Goal: Information Seeking & Learning: Find specific fact

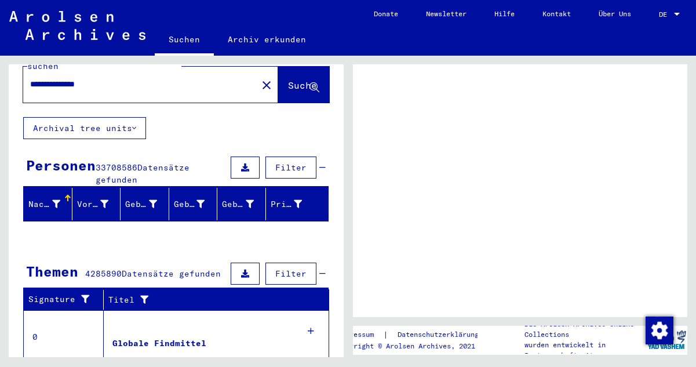
scroll to position [34, 0]
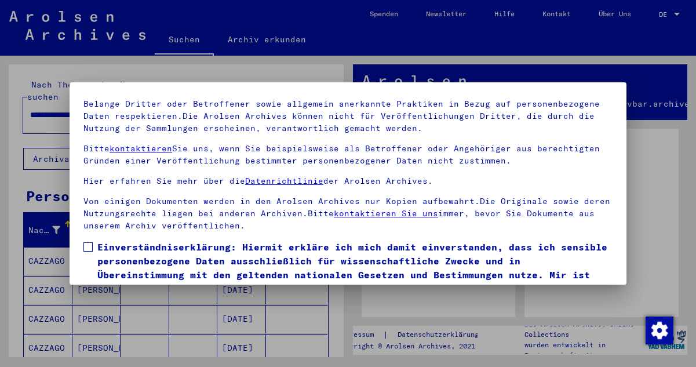
scroll to position [32, 0]
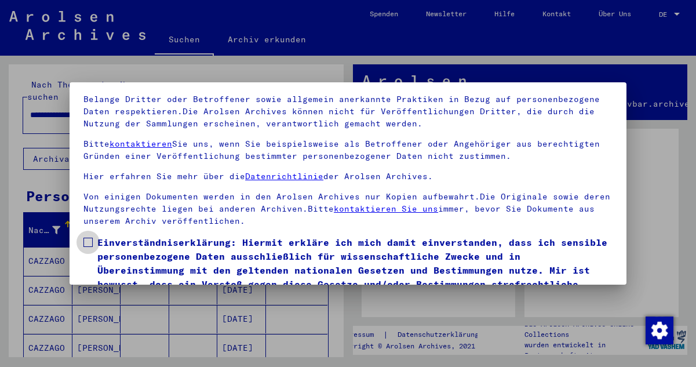
click at [91, 242] on span at bounding box center [87, 242] width 9 height 9
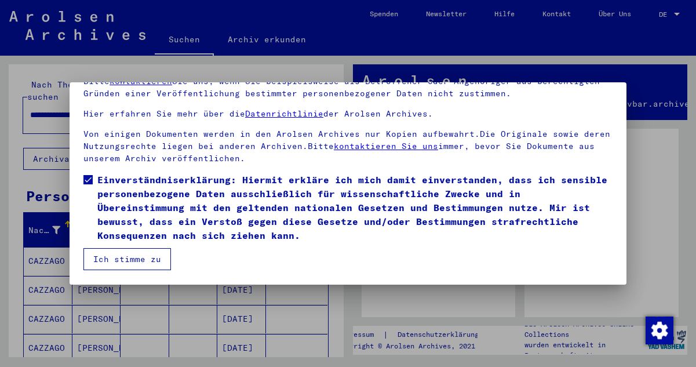
scroll to position [94, 0]
click at [146, 261] on button "Ich stimme zu" at bounding box center [126, 259] width 87 height 22
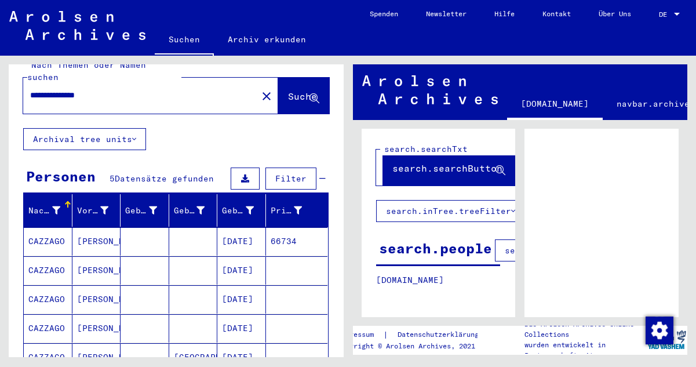
scroll to position [74, 0]
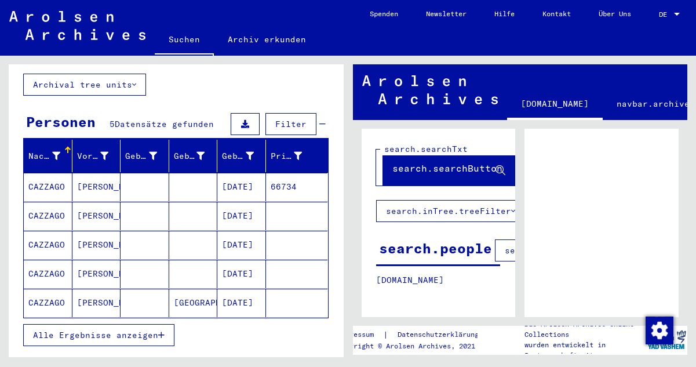
click at [199, 290] on mat-cell "[GEOGRAPHIC_DATA]" at bounding box center [193, 303] width 49 height 28
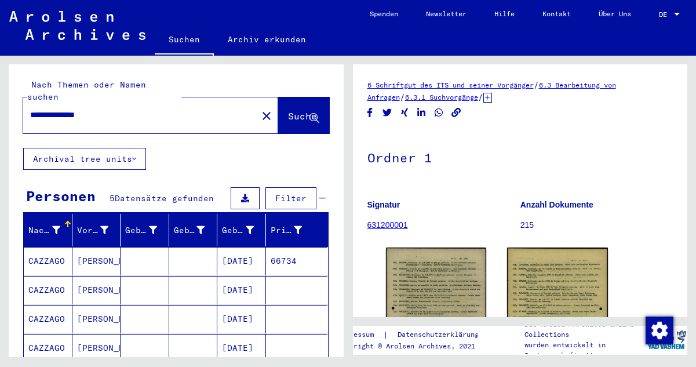
drag, startPoint x: 122, startPoint y: 104, endPoint x: 22, endPoint y: 105, distance: 100.2
click at [22, 105] on div "**********" at bounding box center [176, 105] width 335 height 83
type input "**********"
click at [288, 110] on span "Suche" at bounding box center [302, 116] width 29 height 12
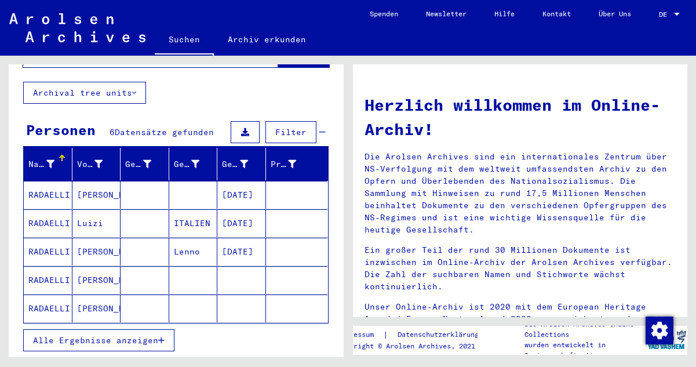
scroll to position [65, 0]
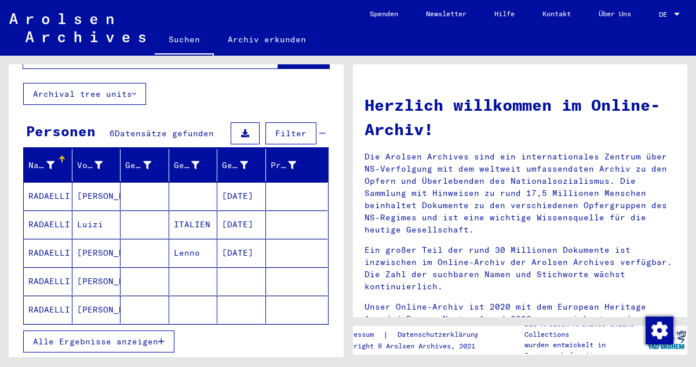
click at [162, 337] on icon "button" at bounding box center [161, 341] width 6 height 8
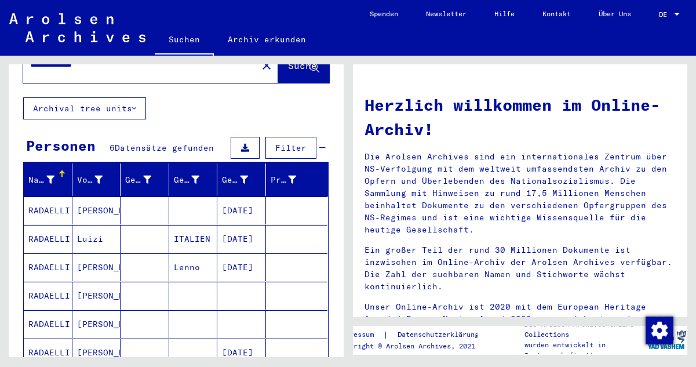
scroll to position [57, 0]
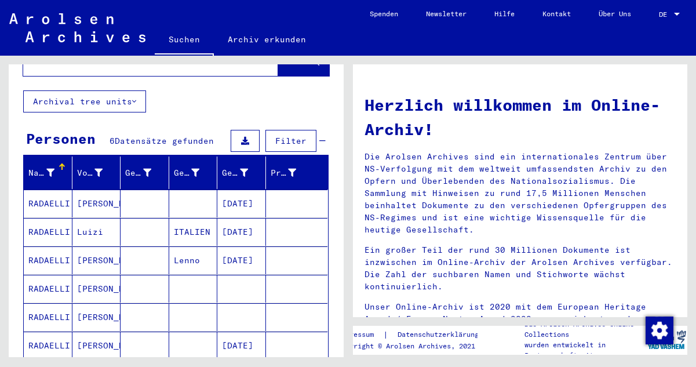
click at [55, 275] on mat-cell "RADAELLI" at bounding box center [48, 289] width 49 height 28
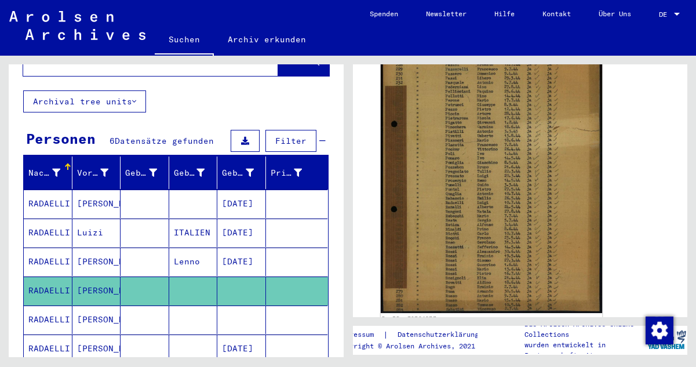
scroll to position [268, 0]
click at [506, 180] on img at bounding box center [490, 161] width 221 height 304
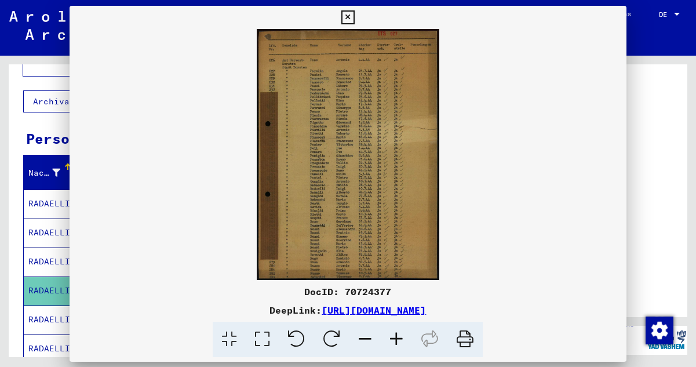
click at [506, 180] on img at bounding box center [348, 154] width 557 height 251
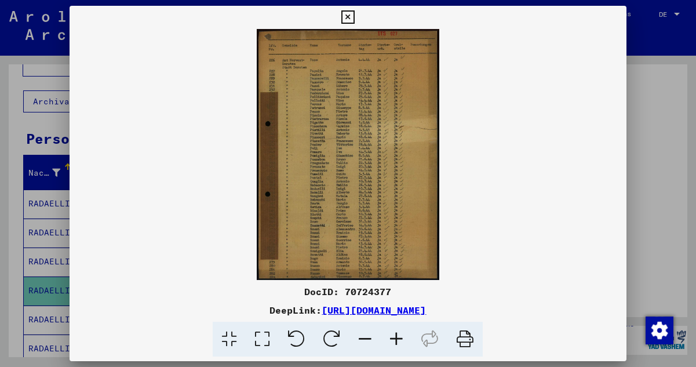
click at [398, 336] on icon at bounding box center [396, 339] width 31 height 35
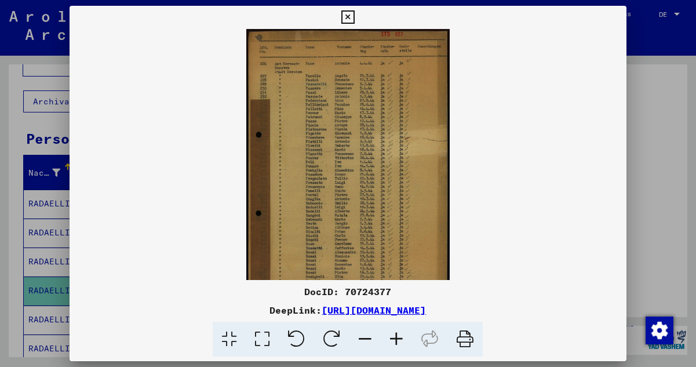
click at [398, 336] on icon at bounding box center [396, 339] width 31 height 35
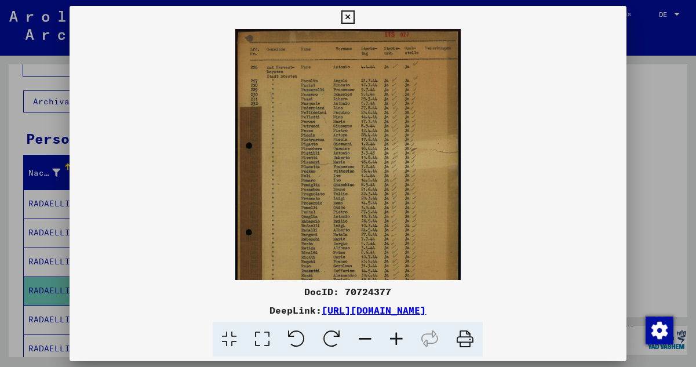
click at [398, 335] on icon at bounding box center [396, 339] width 31 height 35
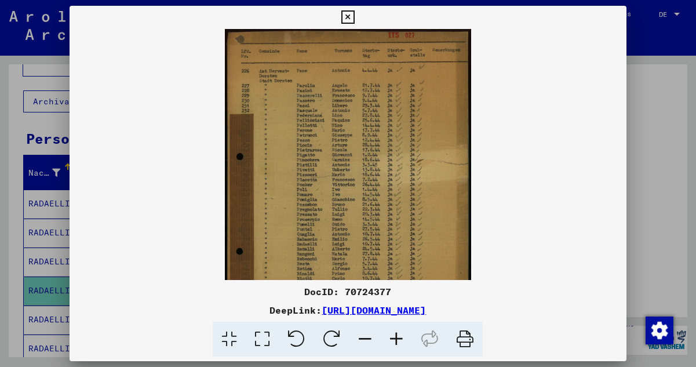
scroll to position [0, 0]
click at [360, 174] on img at bounding box center [348, 198] width 246 height 338
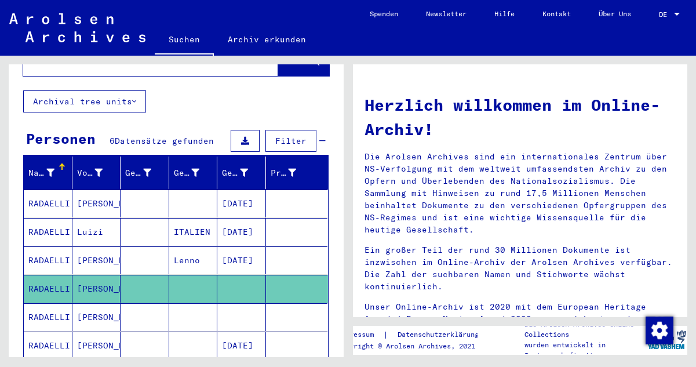
click at [92, 275] on mat-cell "[PERSON_NAME]" at bounding box center [96, 289] width 49 height 28
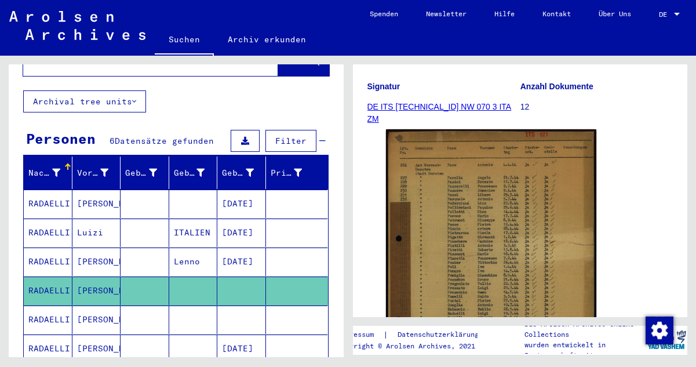
scroll to position [151, 0]
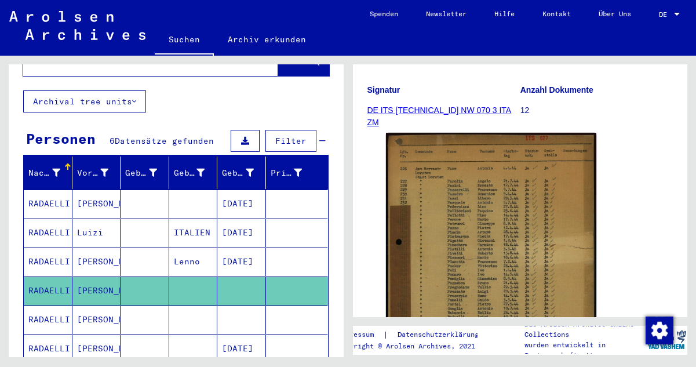
click at [447, 108] on link "DE ITS [TECHNICAL_ID] NW 070 3 ITA ZM" at bounding box center [439, 115] width 144 height 21
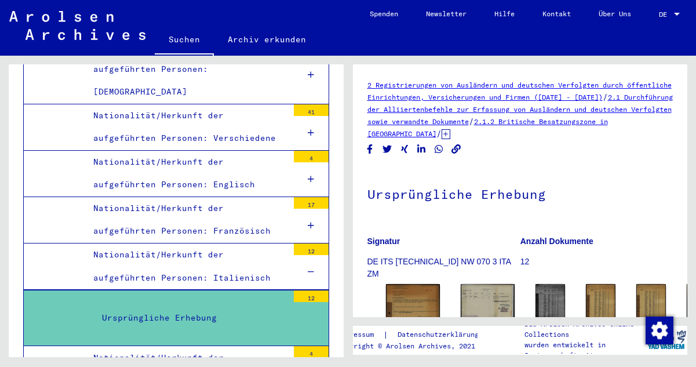
scroll to position [4221, 0]
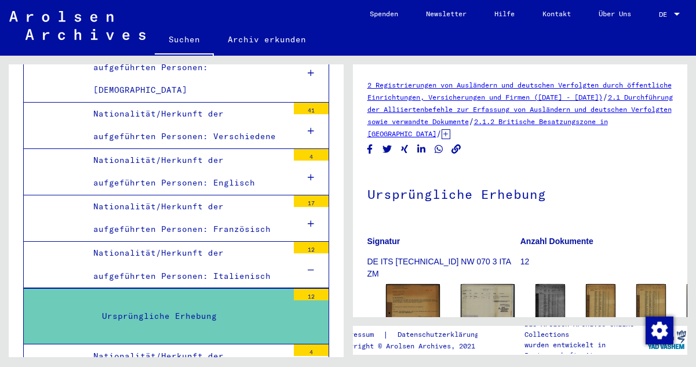
click at [191, 242] on div "Nationalität/Herkunft der aufgeführten Personen: Italienisch" at bounding box center [186, 264] width 203 height 45
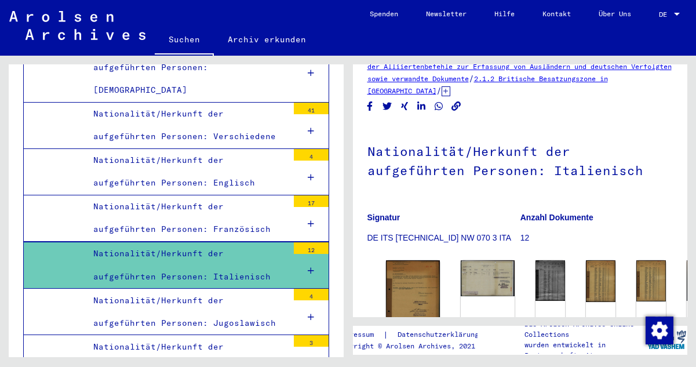
scroll to position [38, 0]
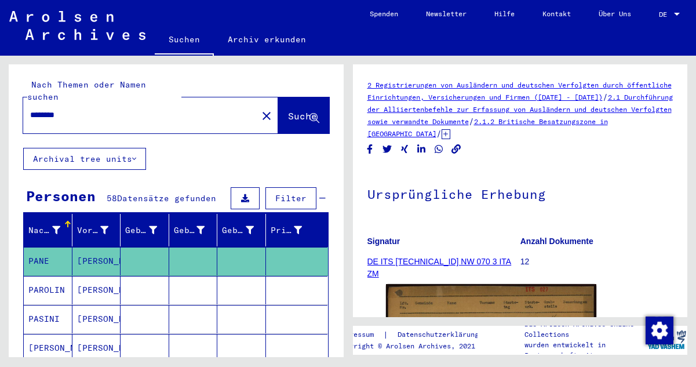
click at [260, 109] on mat-icon "close" at bounding box center [267, 116] width 14 height 14
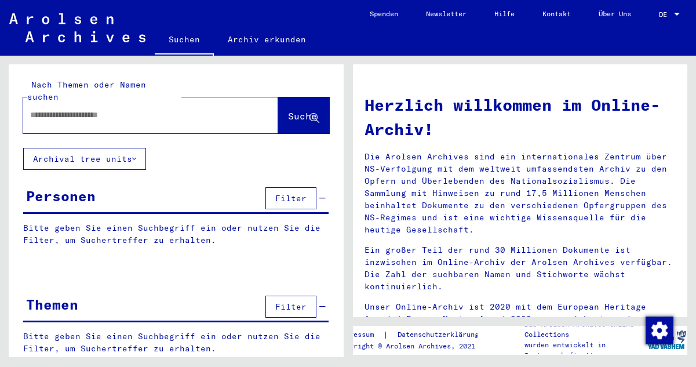
click at [146, 109] on input "text" at bounding box center [136, 115] width 213 height 12
click at [295, 110] on span "Suche" at bounding box center [302, 116] width 29 height 12
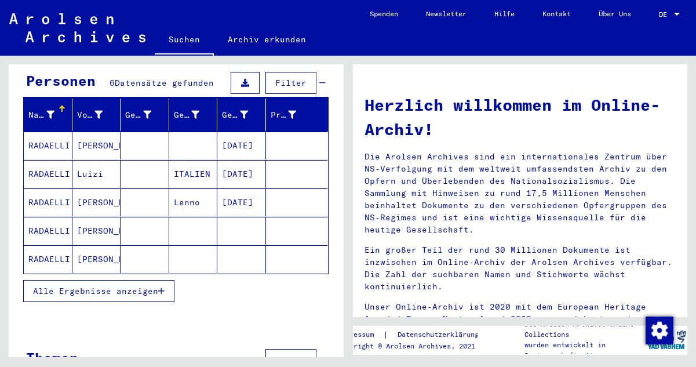
scroll to position [127, 0]
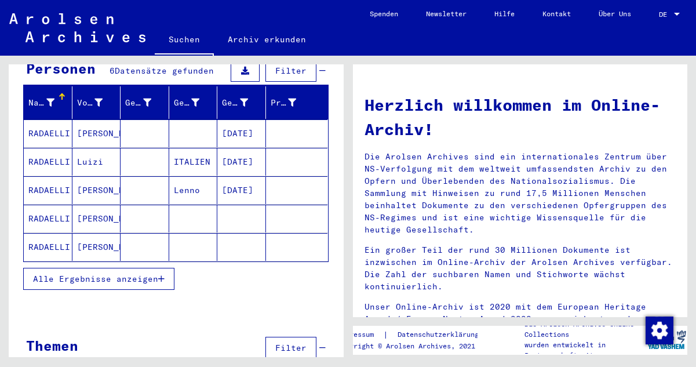
click at [163, 275] on icon "button" at bounding box center [161, 279] width 6 height 8
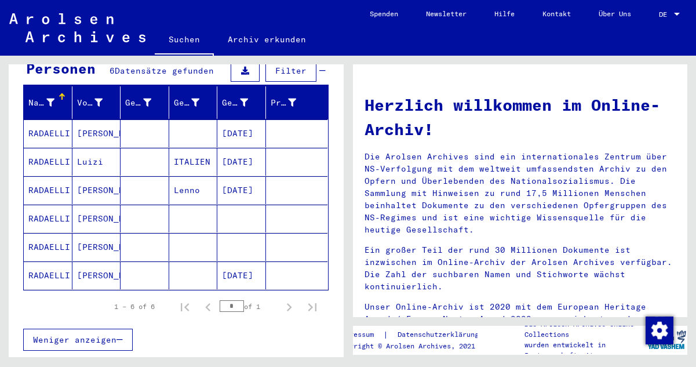
click at [90, 235] on mat-cell "[PERSON_NAME]" at bounding box center [96, 247] width 49 height 28
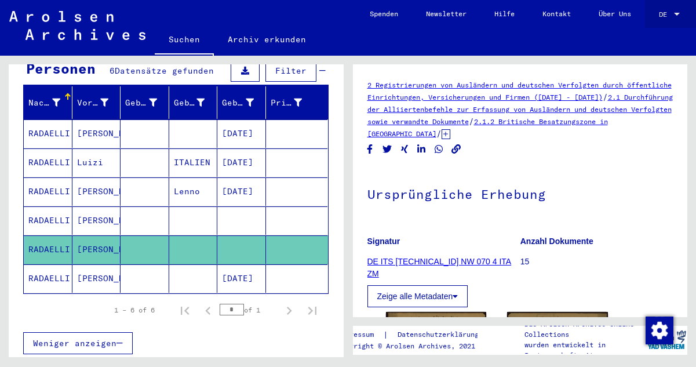
click at [678, 13] on div at bounding box center [677, 14] width 6 height 3
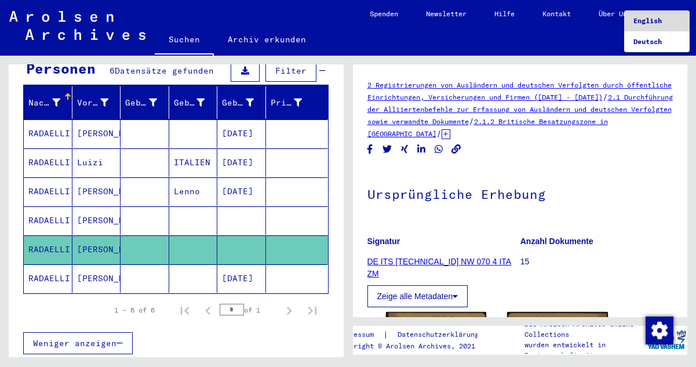
click at [665, 20] on span "English" at bounding box center [656, 20] width 47 height 21
type input "********"
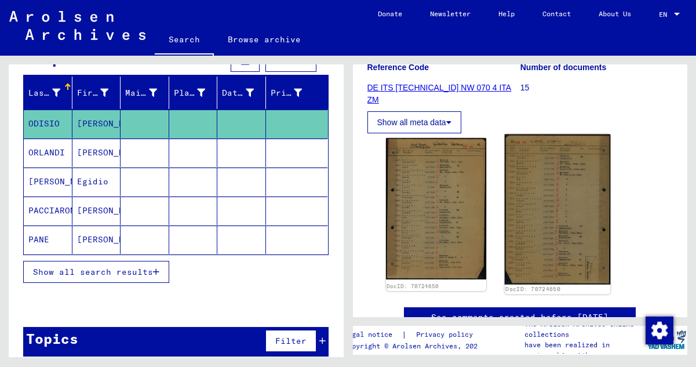
scroll to position [177, 0]
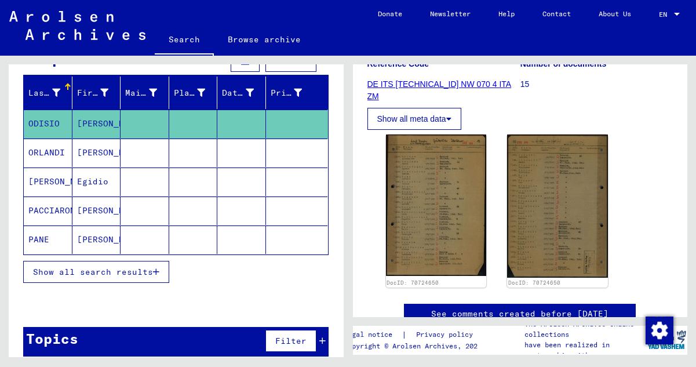
click at [451, 119] on icon at bounding box center [448, 119] width 5 height 8
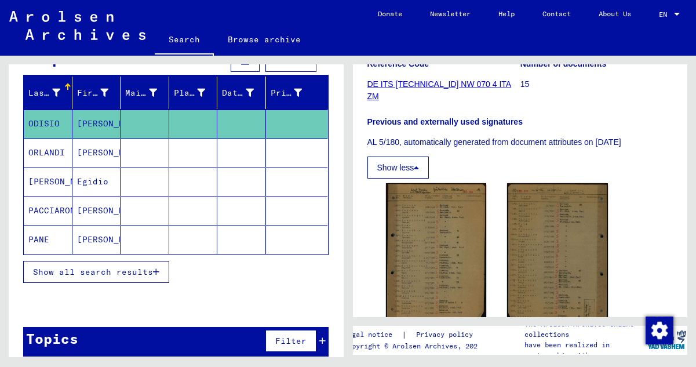
click at [418, 169] on icon at bounding box center [416, 167] width 5 height 8
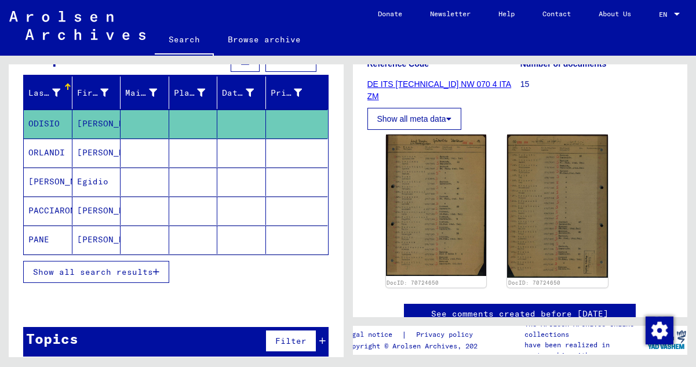
scroll to position [215, 0]
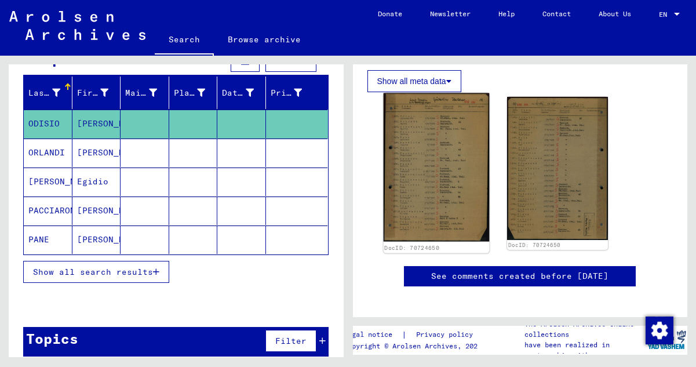
click at [456, 171] on img at bounding box center [435, 167] width 105 height 148
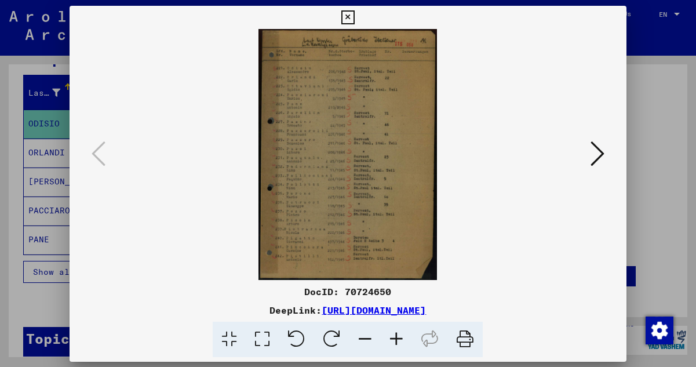
click at [456, 171] on img at bounding box center [348, 154] width 478 height 251
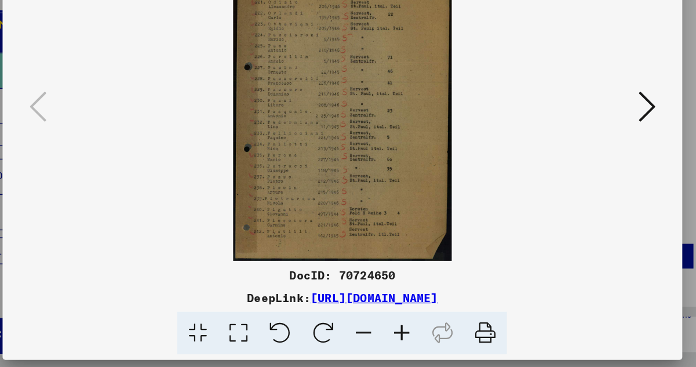
scroll to position [0, 0]
click at [381, 322] on icon at bounding box center [396, 339] width 31 height 35
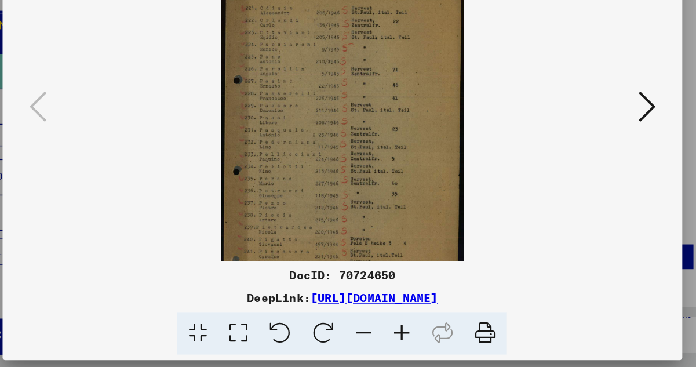
click at [381, 322] on icon at bounding box center [396, 339] width 31 height 35
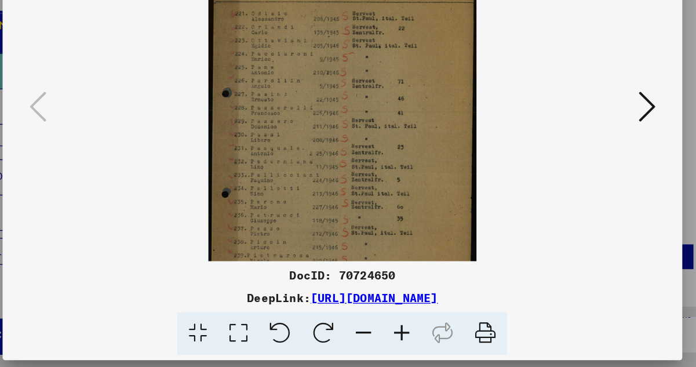
click at [381, 322] on icon at bounding box center [396, 339] width 31 height 35
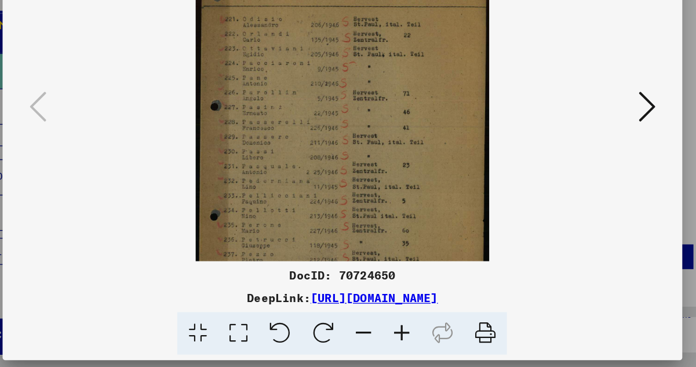
click at [381, 322] on icon at bounding box center [396, 339] width 31 height 35
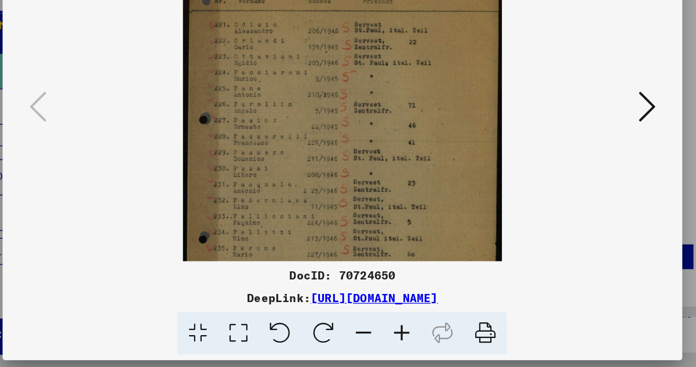
click at [381, 322] on icon at bounding box center [396, 339] width 31 height 35
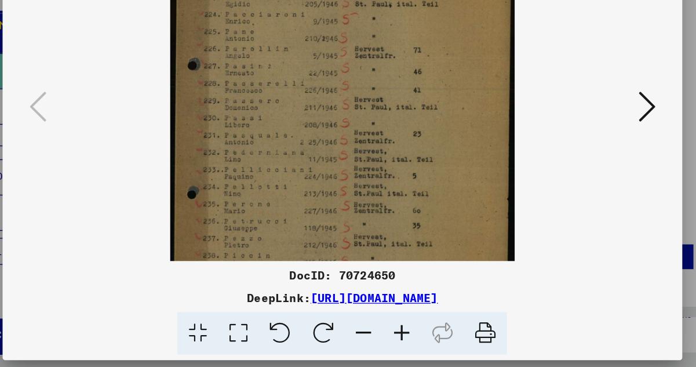
drag, startPoint x: 379, startPoint y: 126, endPoint x: 378, endPoint y: 58, distance: 67.8
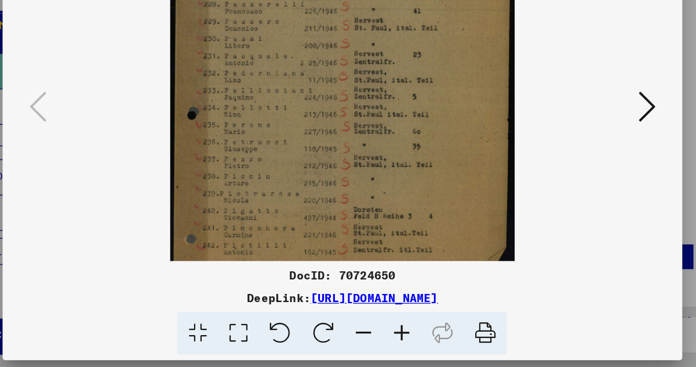
drag, startPoint x: 386, startPoint y: 131, endPoint x: 386, endPoint y: 72, distance: 58.5
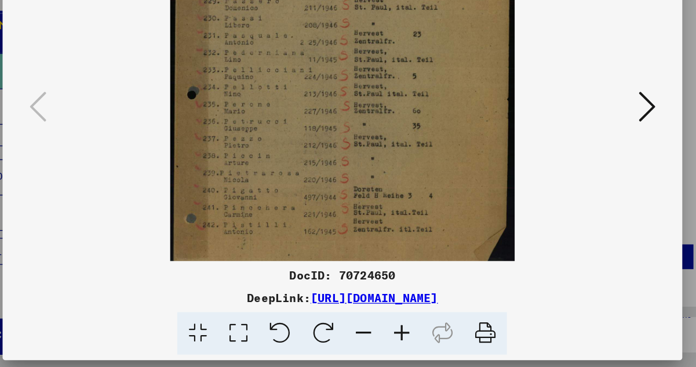
scroll to position [145, 0]
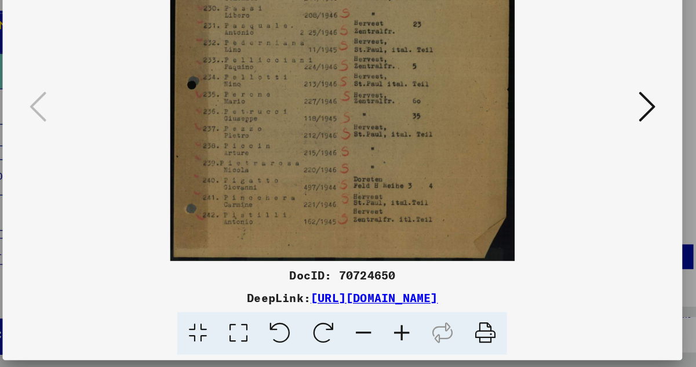
drag, startPoint x: 382, startPoint y: 112, endPoint x: 382, endPoint y: 60, distance: 52.7
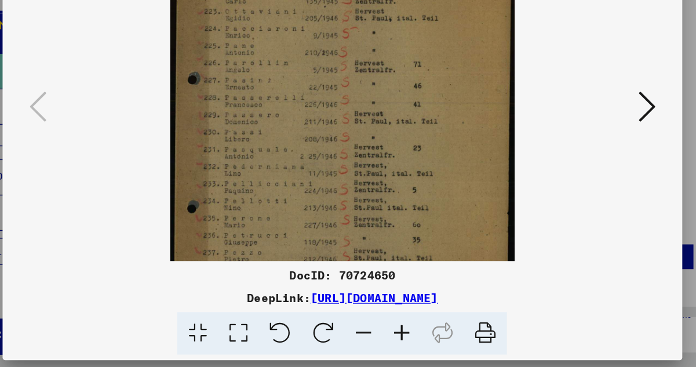
drag, startPoint x: 379, startPoint y: 57, endPoint x: 380, endPoint y: 158, distance: 100.8
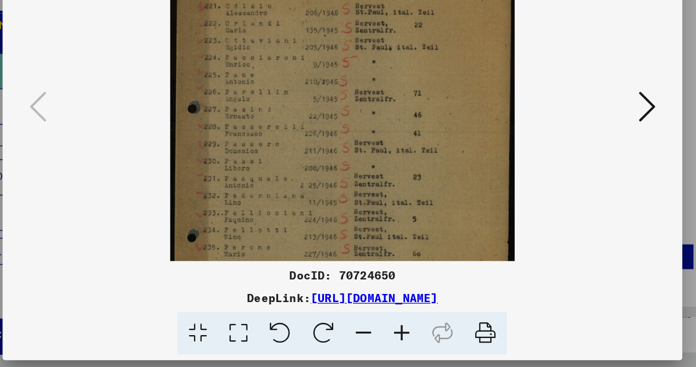
scroll to position [0, 0]
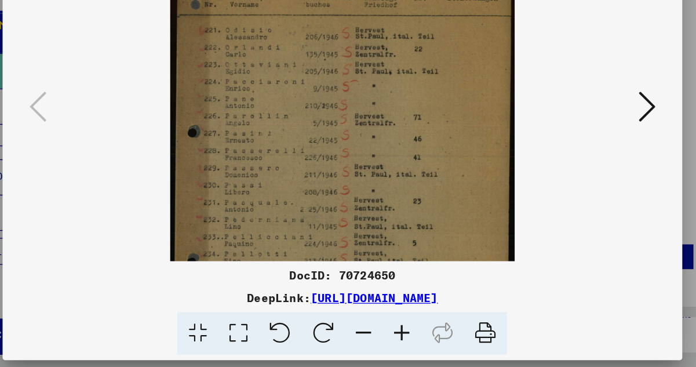
drag, startPoint x: 375, startPoint y: 89, endPoint x: 381, endPoint y: 160, distance: 70.9
click at [590, 140] on icon at bounding box center [597, 154] width 14 height 28
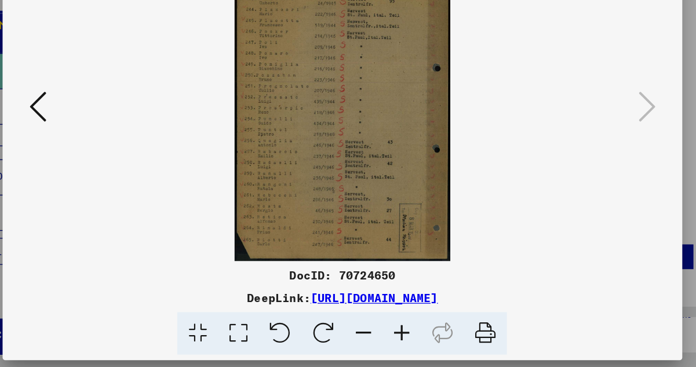
click at [276, 104] on img at bounding box center [348, 154] width 177 height 251
